Goal: Check status: Check status

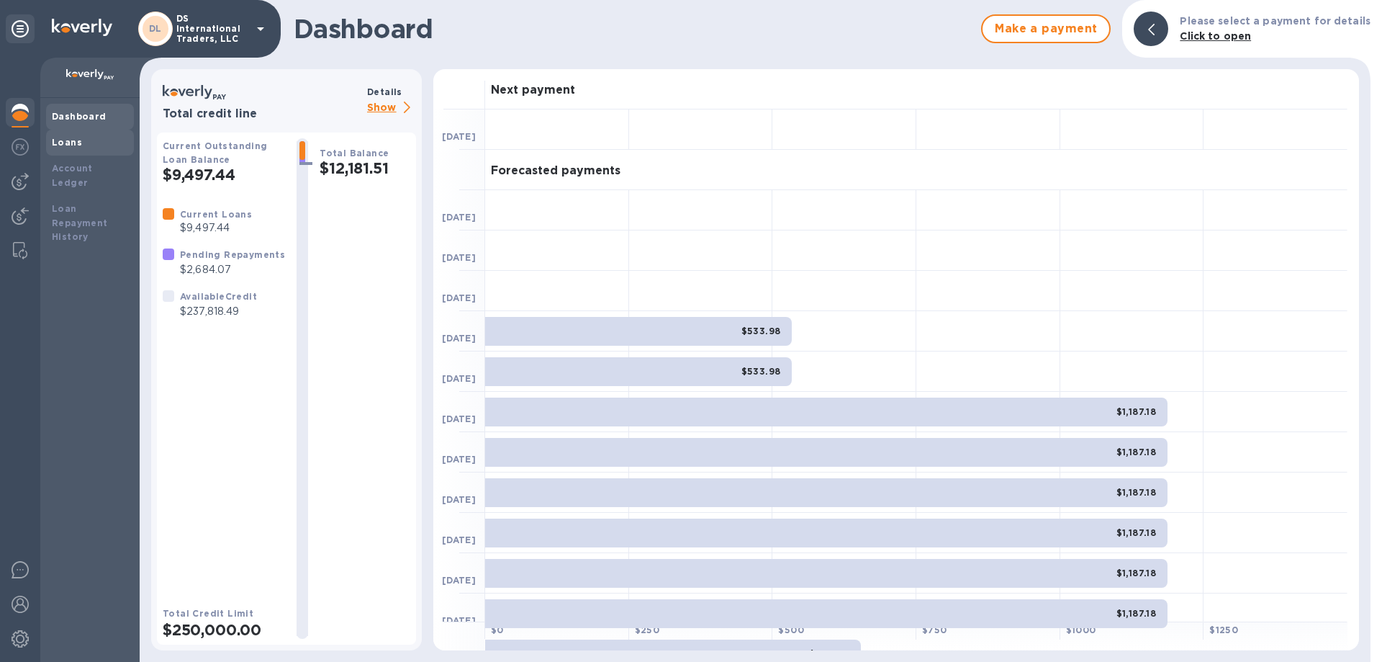
click at [61, 140] on b "Loans" at bounding box center [67, 142] width 30 height 11
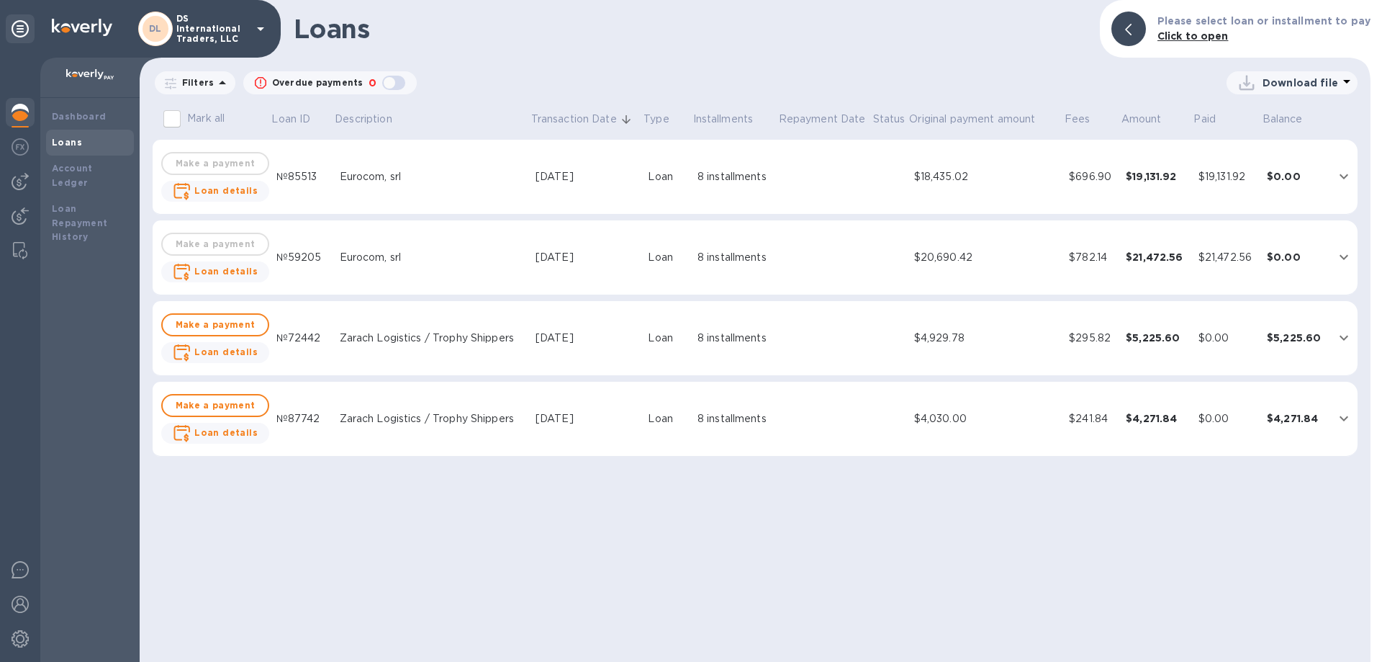
click at [1346, 417] on icon "expand row" at bounding box center [1344, 418] width 17 height 17
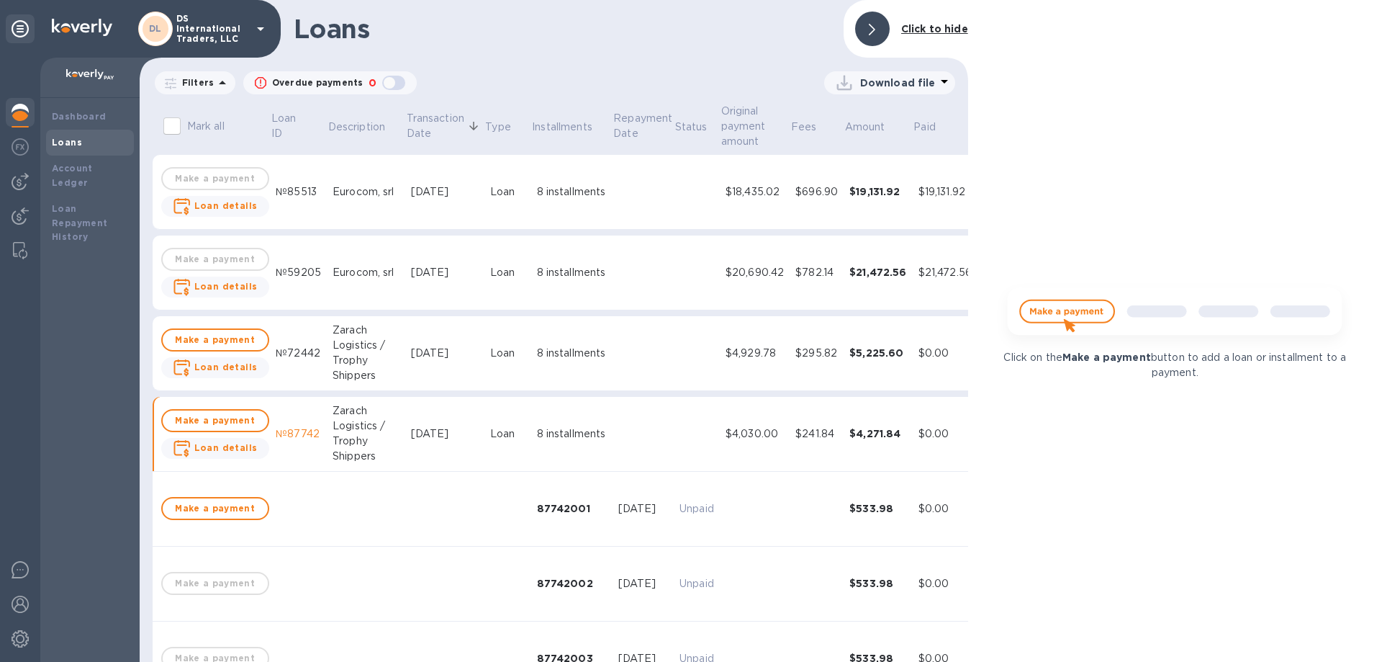
click at [1308, 513] on div "Click on the Make a payment button to add a loan or installment to a payment." at bounding box center [1175, 331] width 414 height 662
click at [57, 137] on div "Loans" at bounding box center [90, 142] width 76 height 14
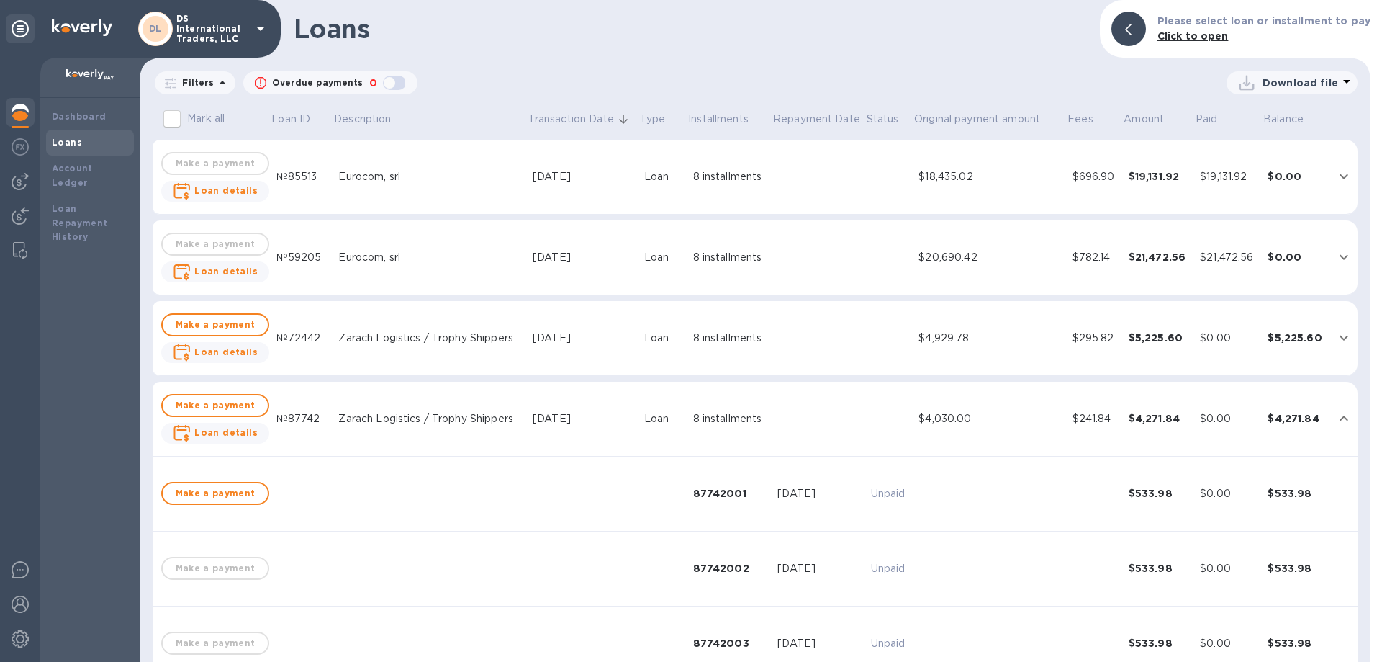
click at [1341, 420] on icon "expand row" at bounding box center [1344, 417] width 9 height 5
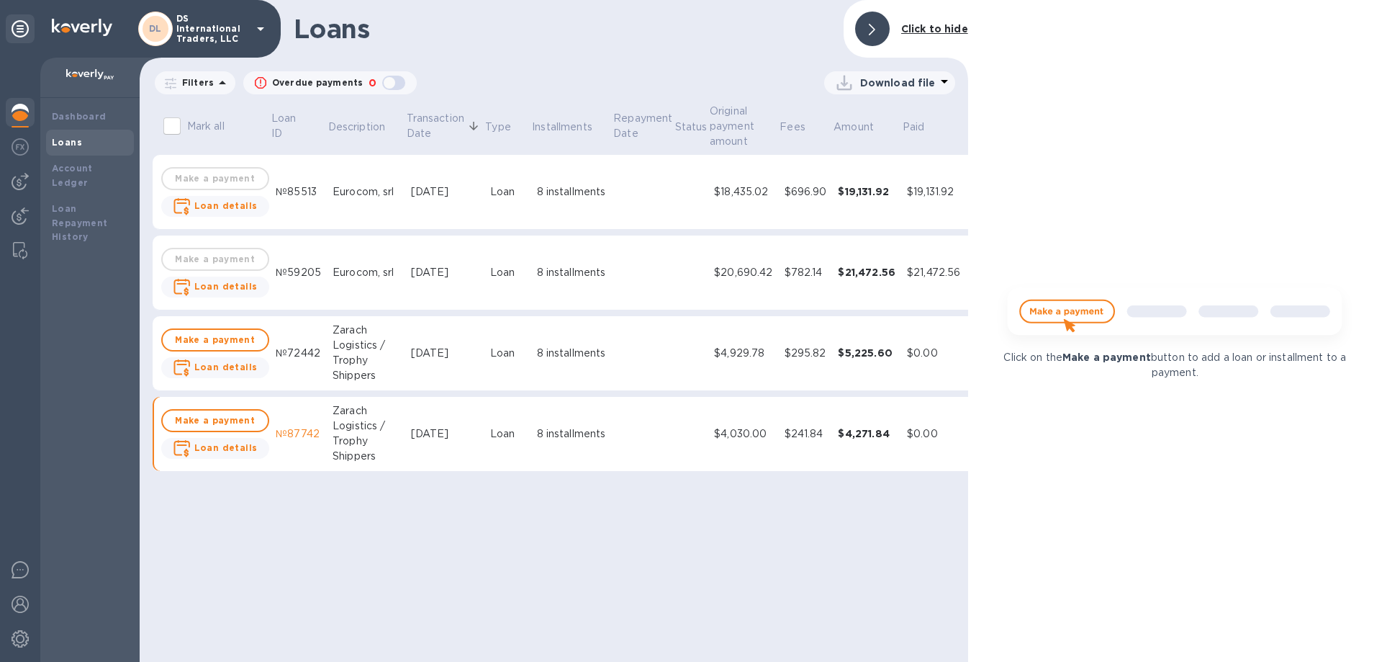
click at [16, 107] on img at bounding box center [20, 112] width 17 height 17
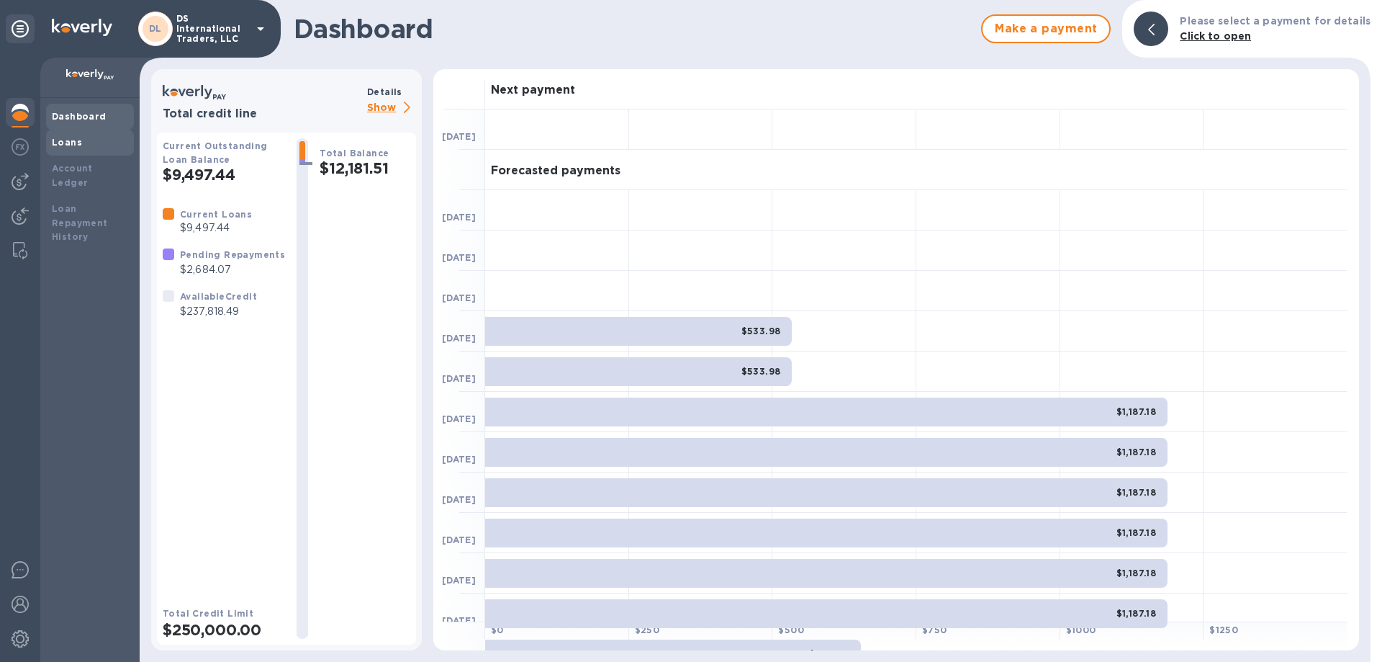
click at [75, 140] on b "Loans" at bounding box center [67, 142] width 30 height 11
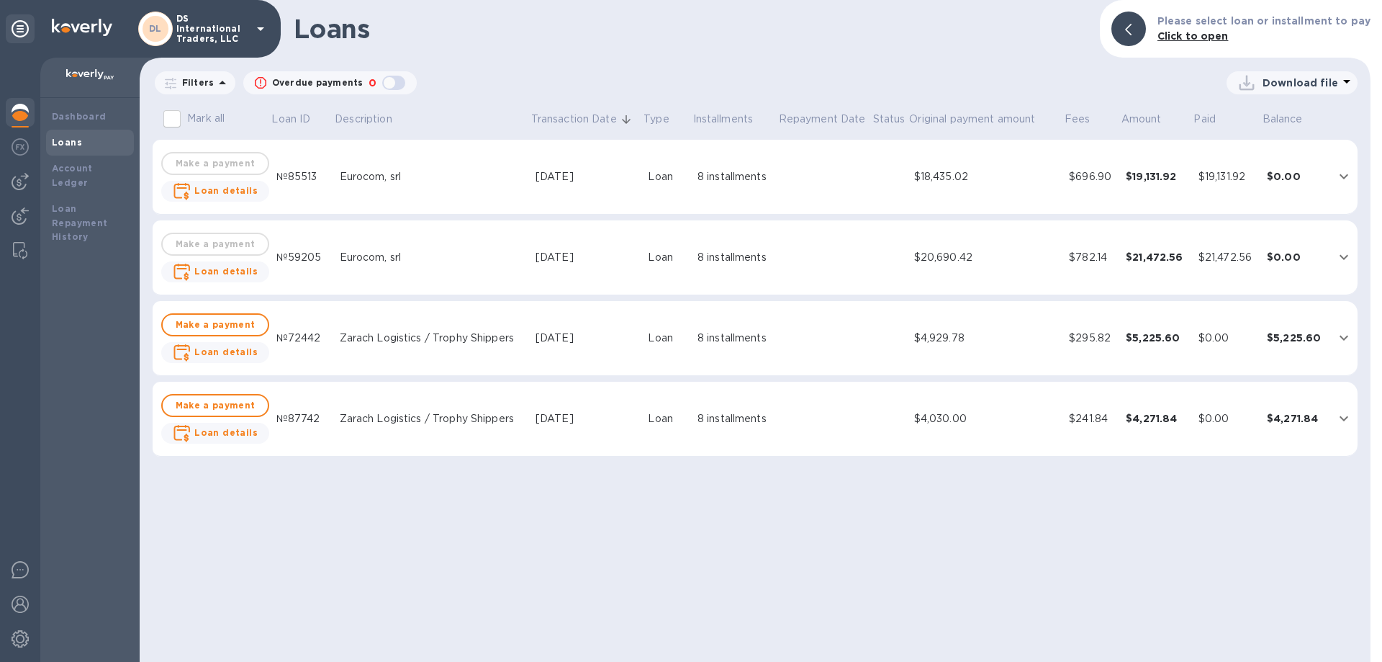
click at [1344, 338] on icon "expand row" at bounding box center [1344, 337] width 17 height 17
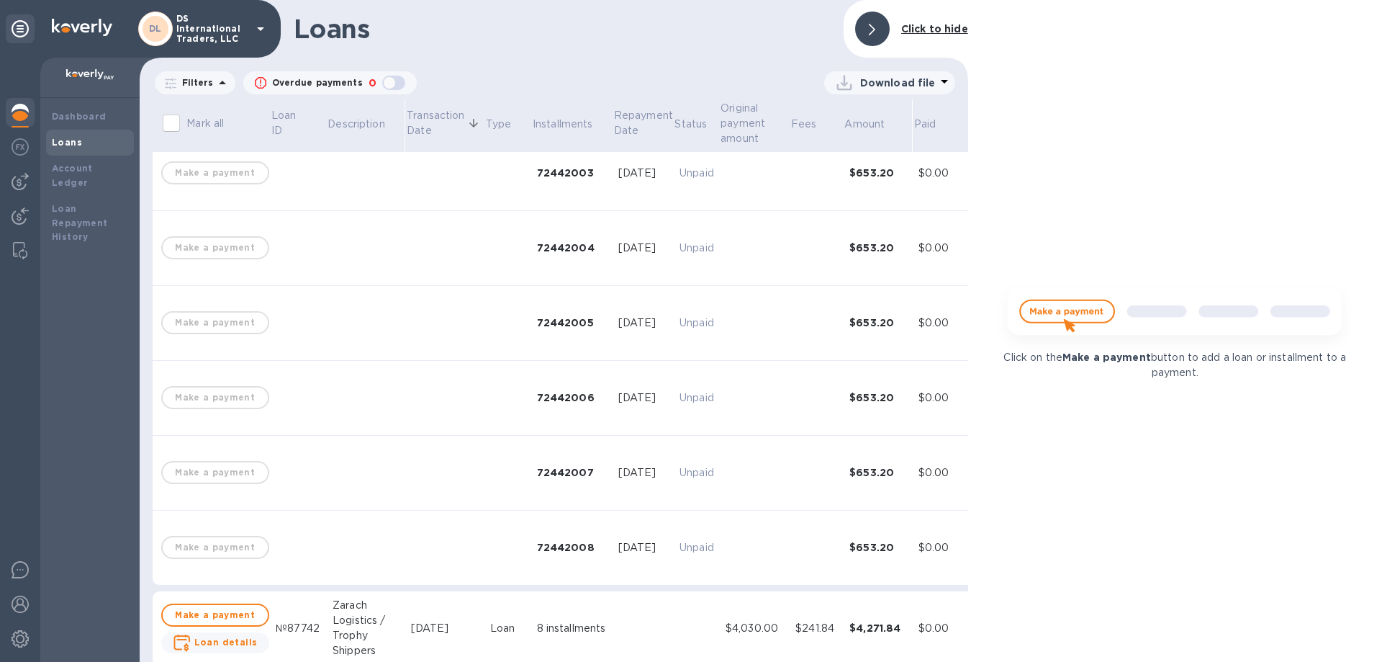
scroll to position [420, 0]
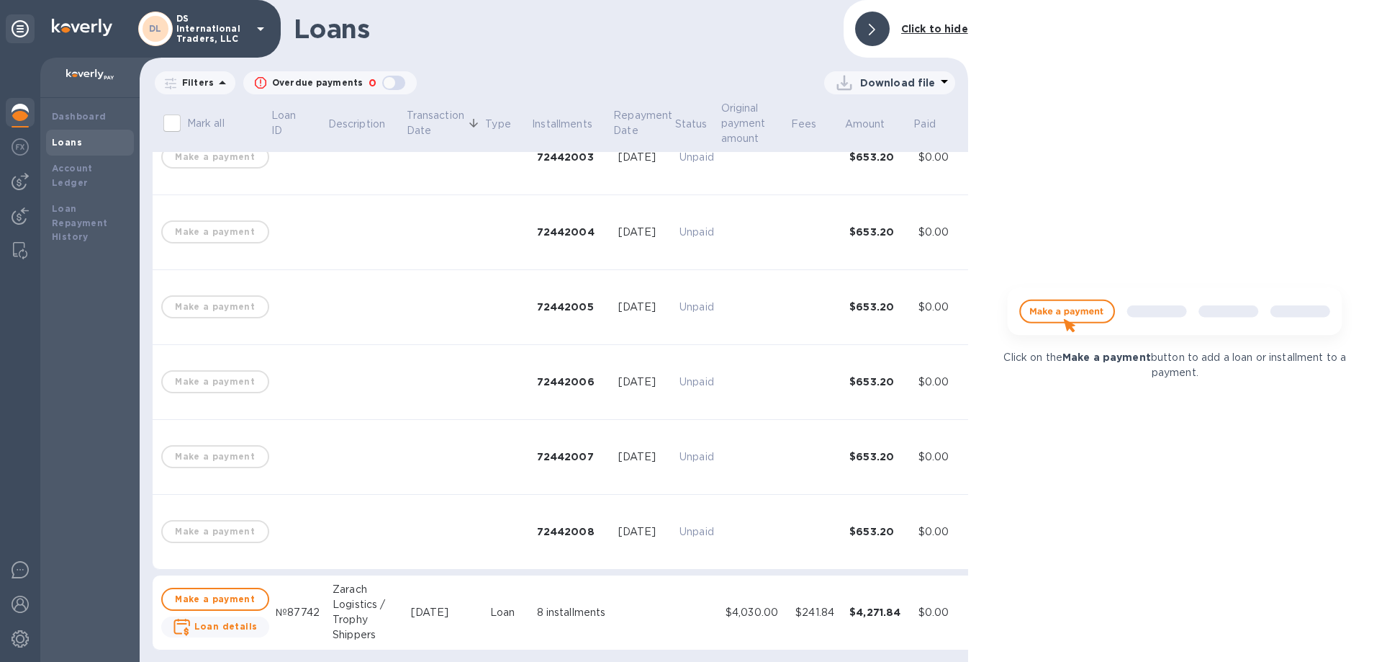
click at [60, 141] on b "Loans" at bounding box center [67, 142] width 30 height 11
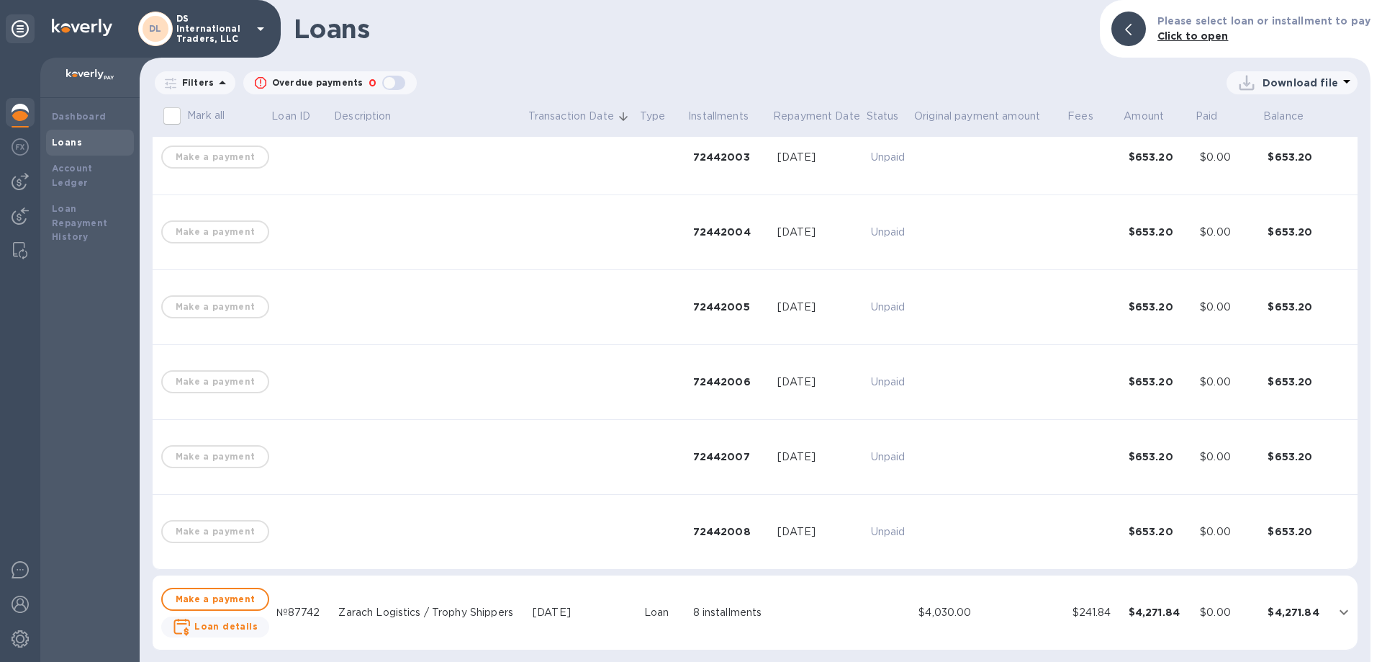
scroll to position [405, 0]
click at [74, 140] on b "Loans" at bounding box center [67, 142] width 30 height 11
click at [17, 111] on img at bounding box center [20, 112] width 17 height 17
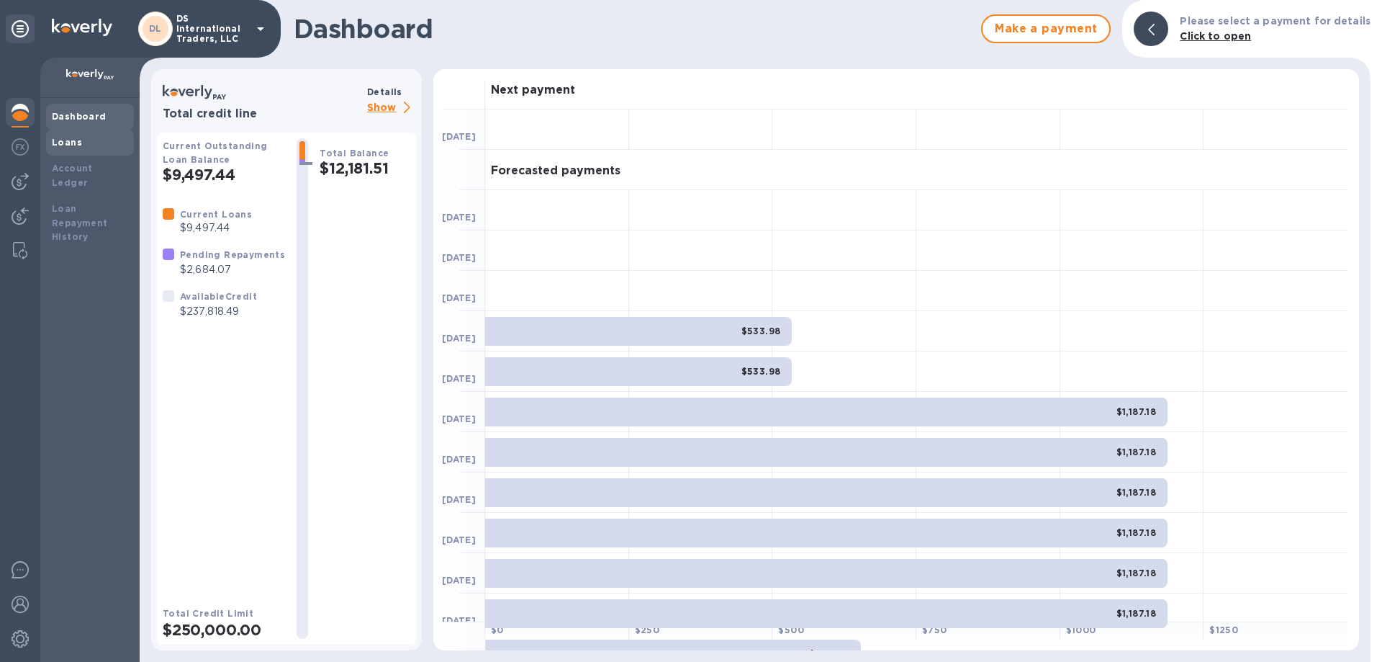
click at [61, 140] on b "Loans" at bounding box center [67, 142] width 30 height 11
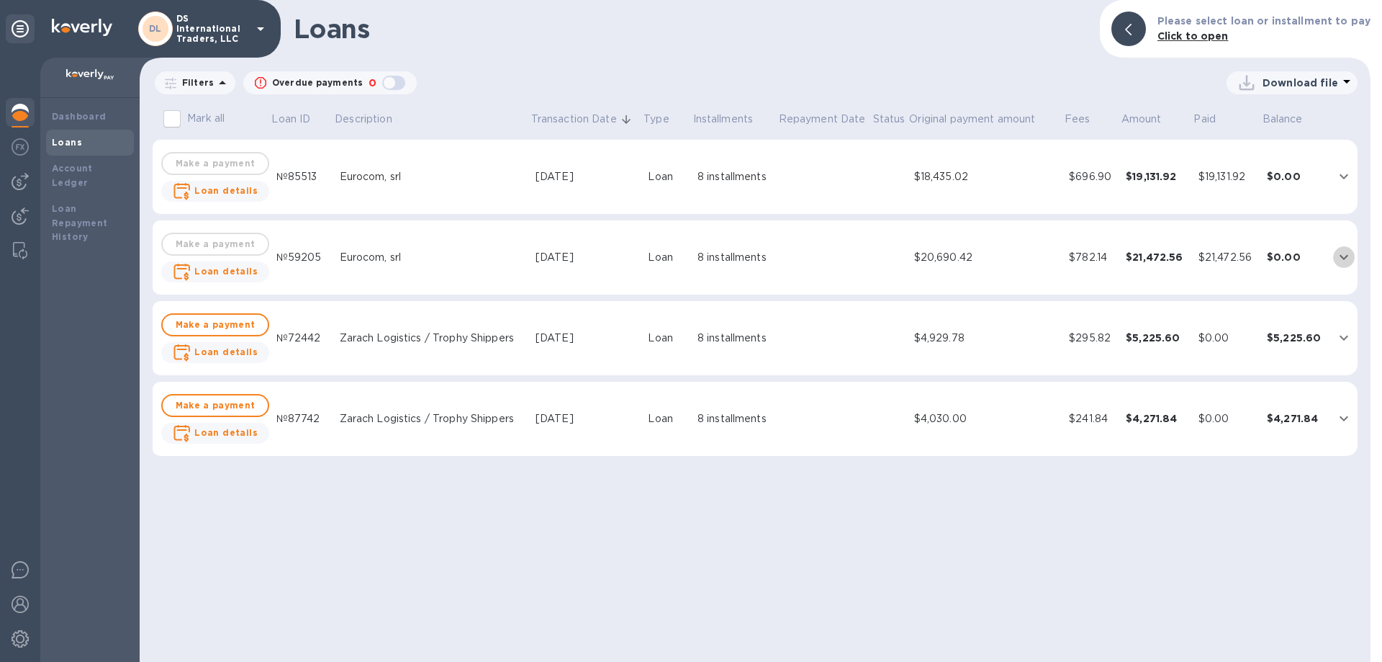
click at [1341, 252] on icon "expand row" at bounding box center [1344, 256] width 17 height 17
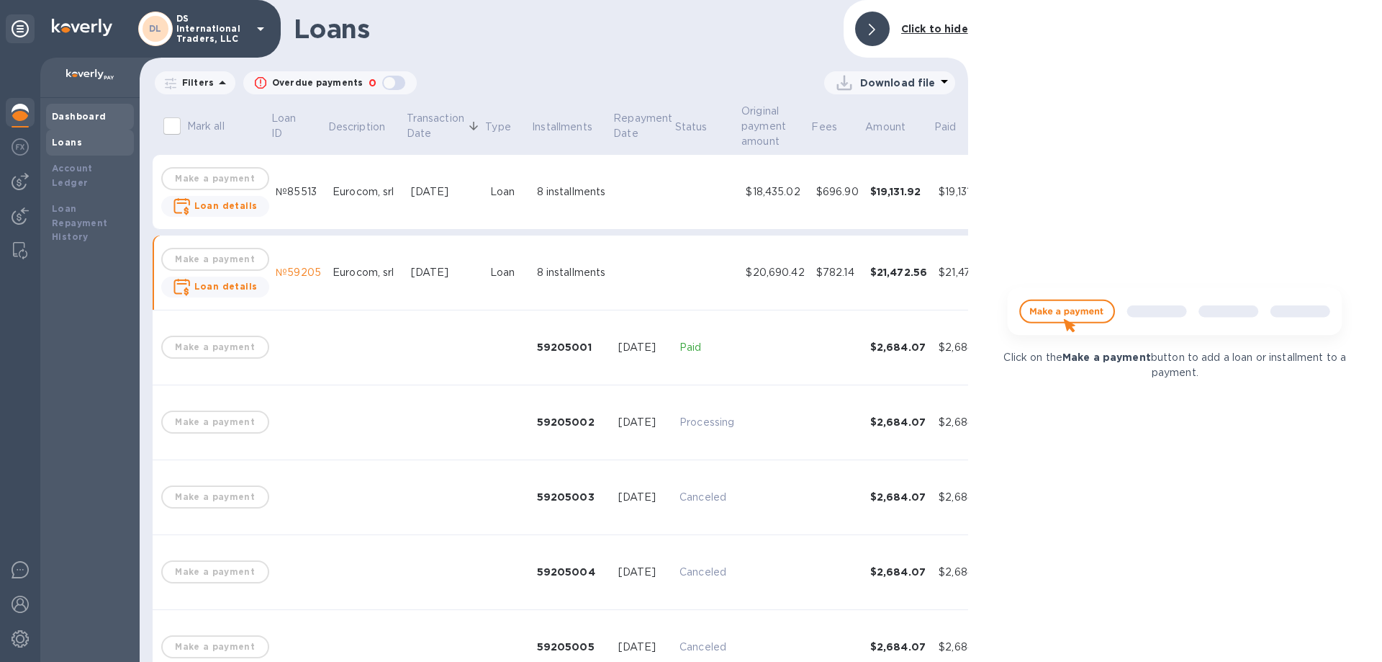
click at [78, 116] on b "Dashboard" at bounding box center [79, 116] width 55 height 11
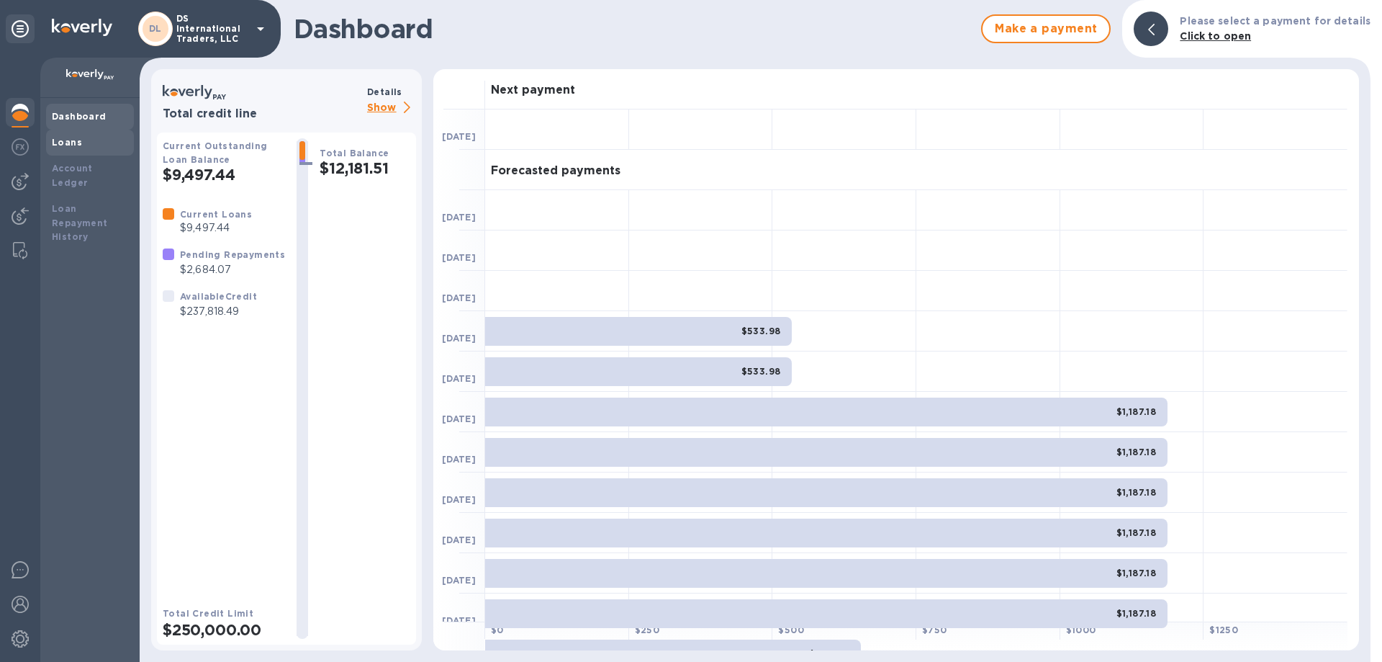
click at [66, 145] on b "Loans" at bounding box center [67, 142] width 30 height 11
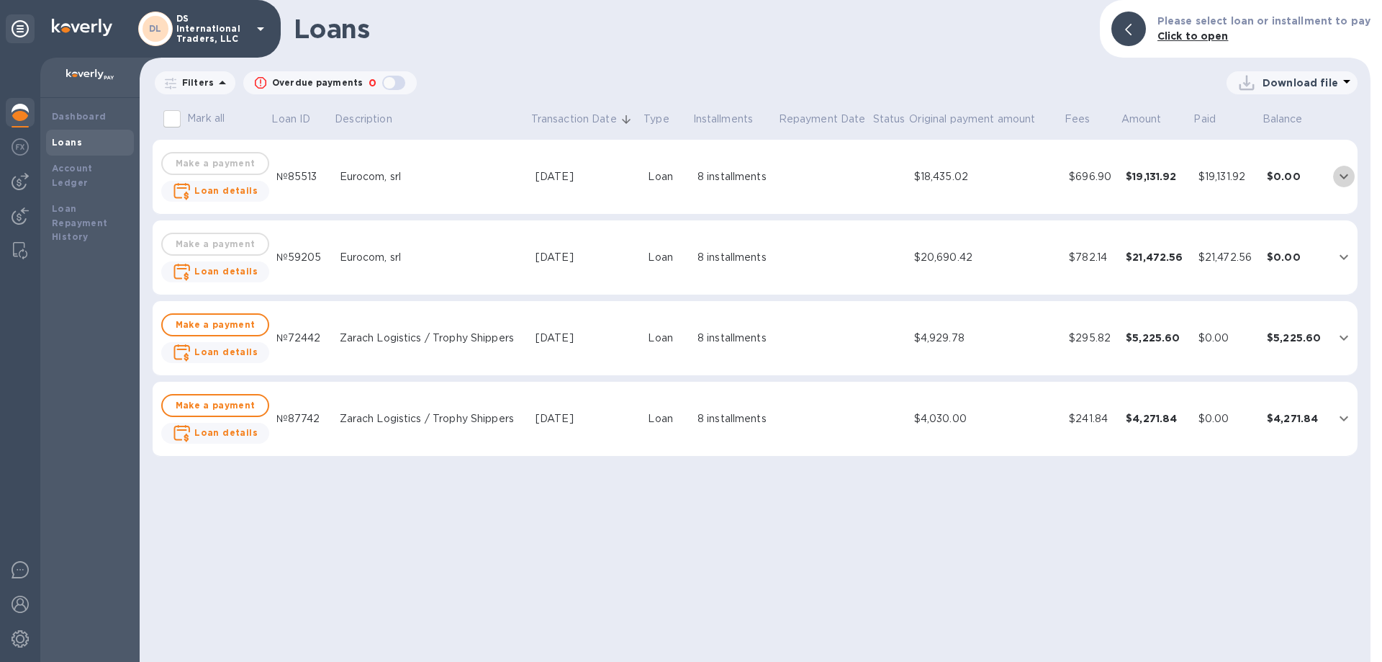
drag, startPoint x: 1340, startPoint y: 172, endPoint x: 1336, endPoint y: 179, distance: 7.8
click at [1340, 173] on icon "expand row" at bounding box center [1344, 176] width 17 height 17
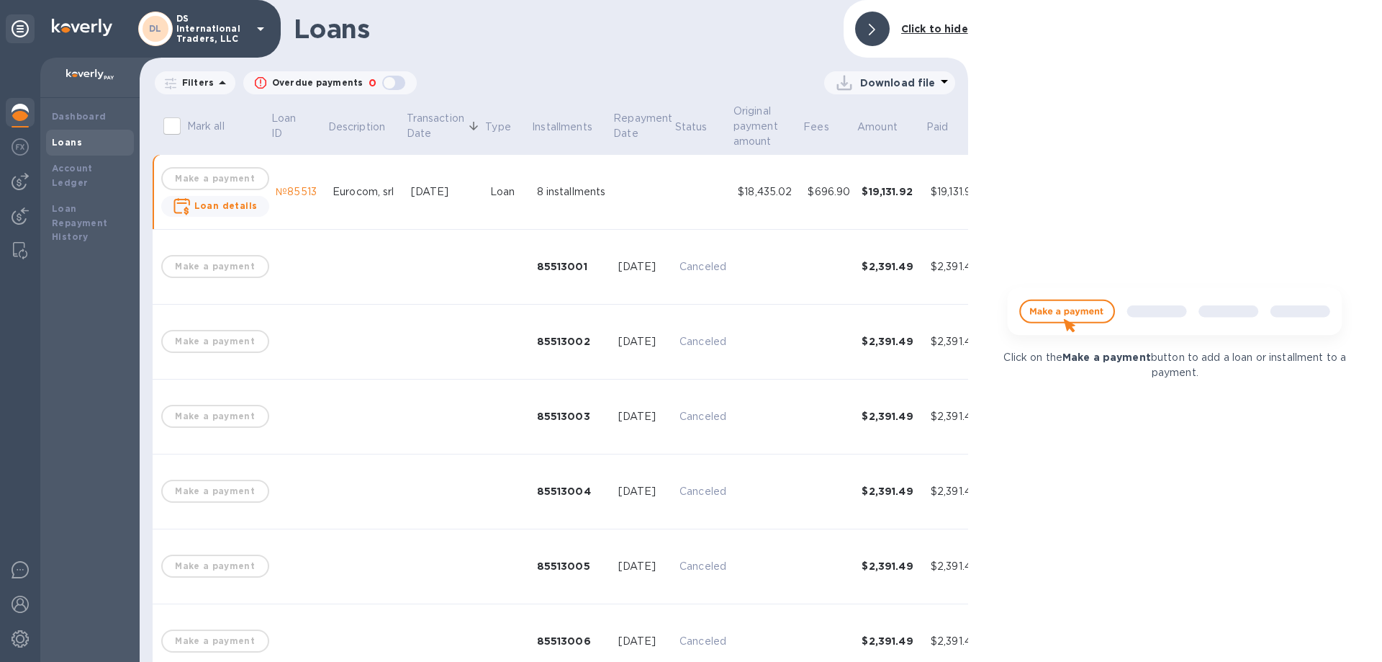
click at [46, 137] on div "Loans" at bounding box center [90, 143] width 88 height 26
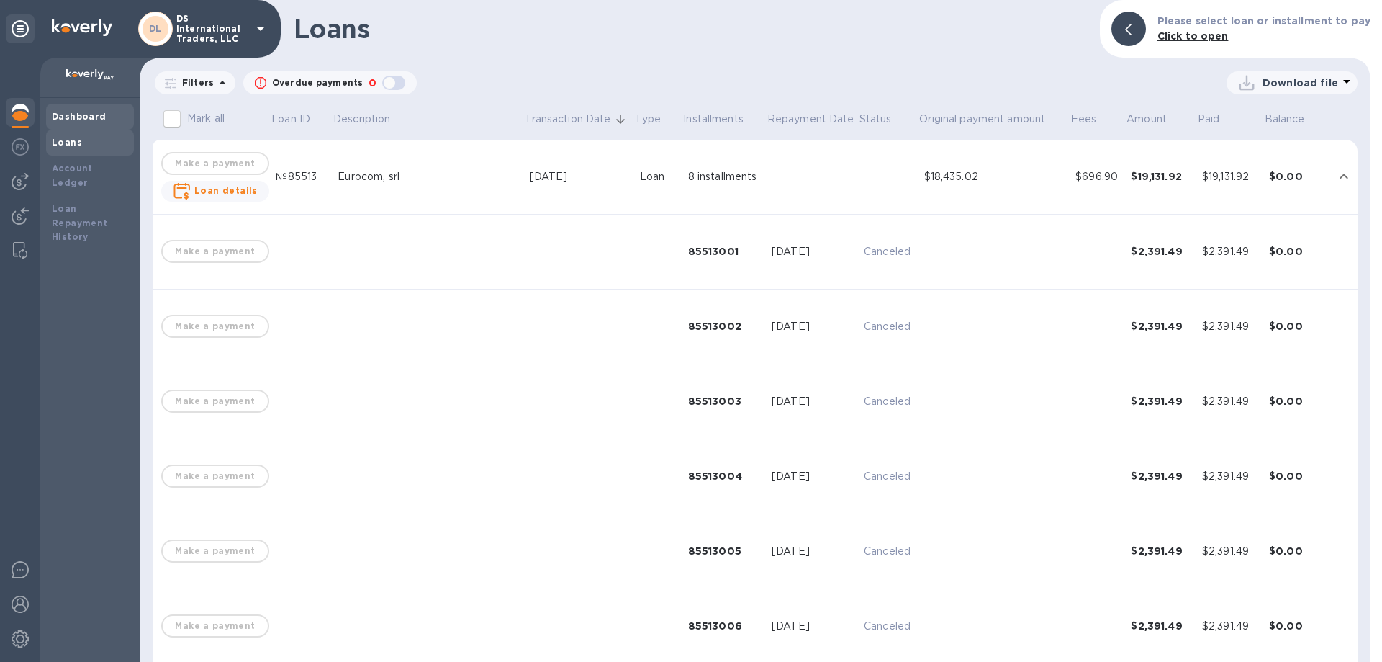
click at [60, 113] on b "Dashboard" at bounding box center [79, 116] width 55 height 11
